Goal: Check status: Check status

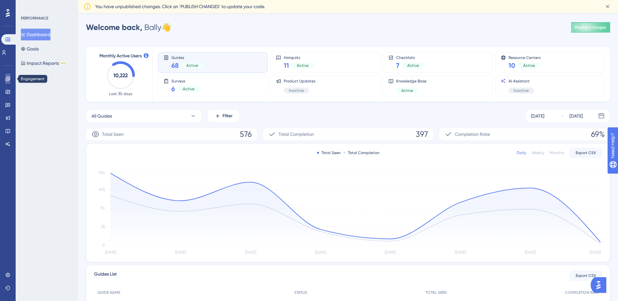
click at [10, 80] on link at bounding box center [7, 79] width 5 height 10
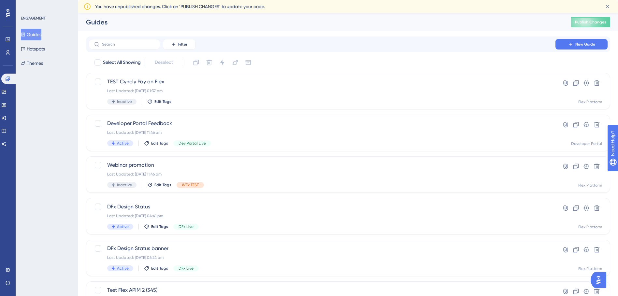
click at [58, 102] on div "ENGAGEMENT Guides Hotspots Themes" at bounding box center [47, 148] width 63 height 296
click at [233, 214] on div "Last Updated: [DATE] 04:41 pm" at bounding box center [322, 215] width 430 height 5
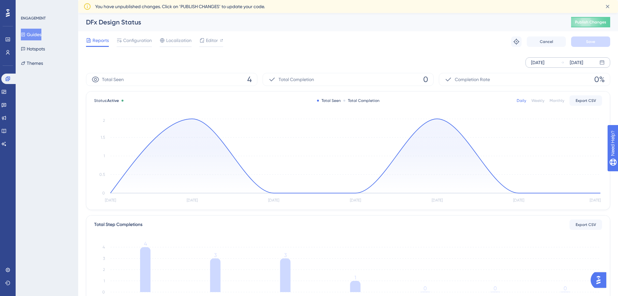
click at [544, 63] on div "[DATE]" at bounding box center [537, 63] width 13 height 8
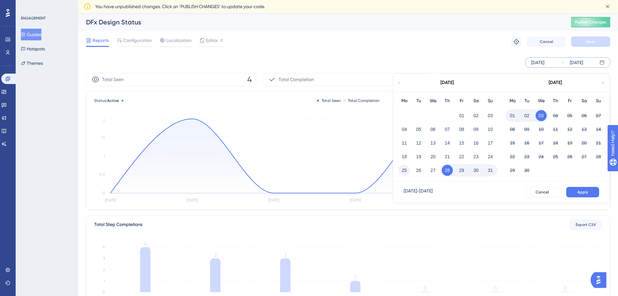
click at [406, 171] on button "25" at bounding box center [404, 170] width 11 height 11
click at [493, 169] on button "31" at bounding box center [490, 170] width 11 height 11
click at [590, 193] on button "Apply" at bounding box center [582, 192] width 33 height 10
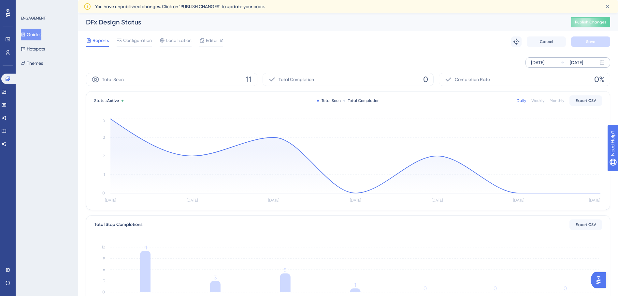
click at [41, 36] on button "Guides" at bounding box center [31, 35] width 21 height 12
